Goal: Information Seeking & Learning: Learn about a topic

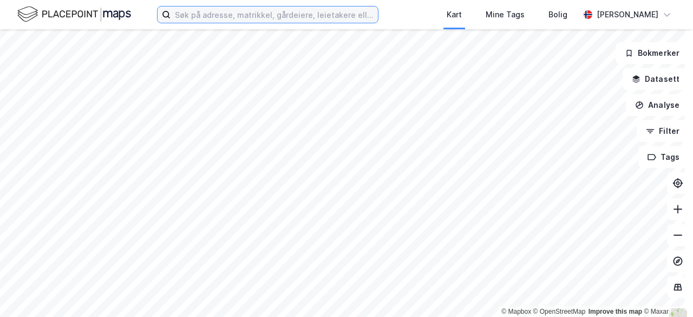
click at [349, 16] on input at bounding box center [274, 14] width 207 height 16
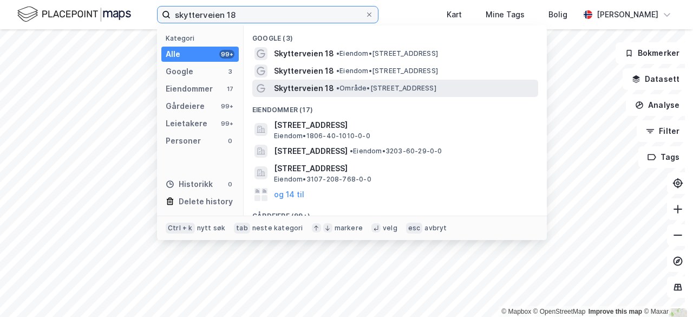
type input "skytterveien 18"
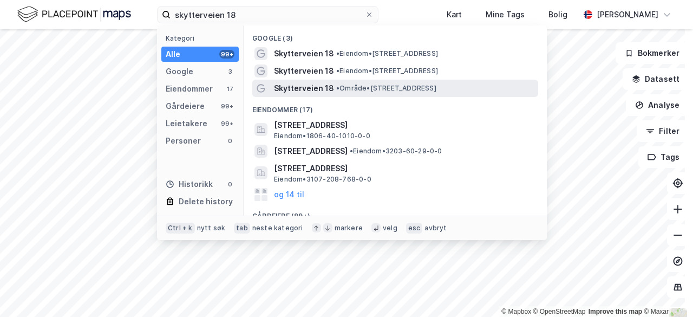
click at [345, 84] on span "• Område • [STREET_ADDRESS]" at bounding box center [386, 88] width 100 height 9
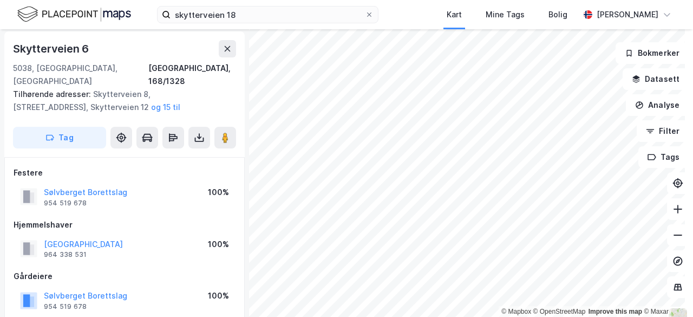
scroll to position [4, 0]
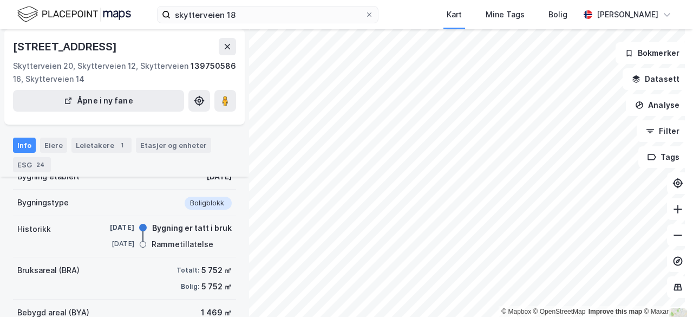
scroll to position [166, 0]
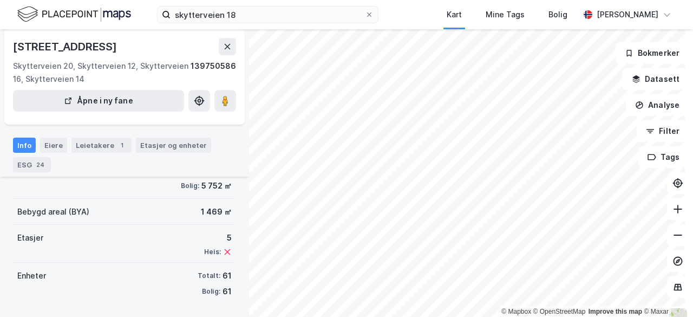
click at [214, 277] on div "Totalt: 61" at bounding box center [215, 275] width 34 height 13
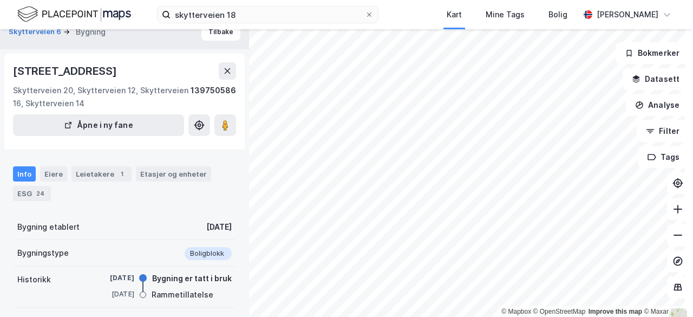
scroll to position [0, 0]
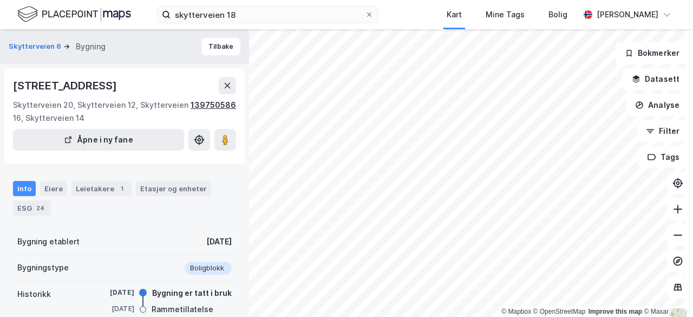
click at [201, 102] on div "139750586" at bounding box center [213, 112] width 45 height 26
click at [119, 85] on div "[STREET_ADDRESS]" at bounding box center [66, 85] width 106 height 17
click at [55, 44] on button "Skytterveien 6" at bounding box center [36, 46] width 55 height 11
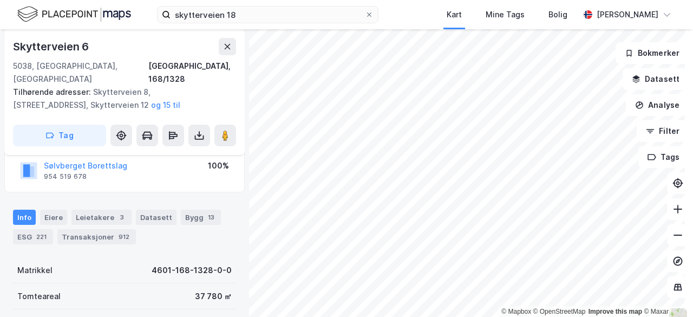
scroll to position [137, 0]
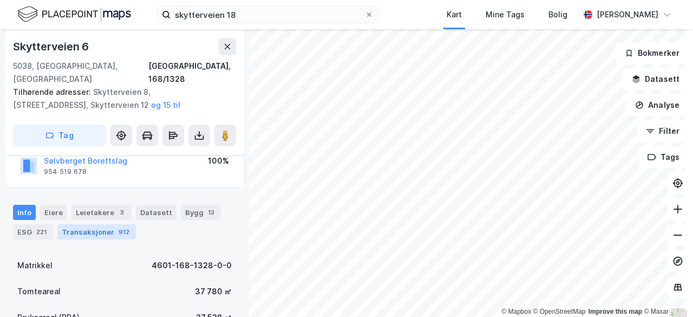
click at [116, 226] on div "912" at bounding box center [123, 231] width 15 height 11
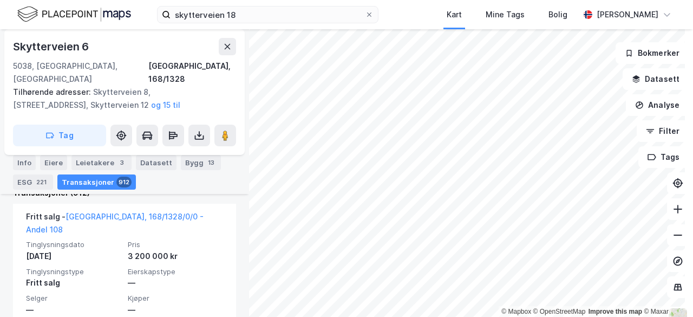
scroll to position [355, 0]
